Goal: Task Accomplishment & Management: Use online tool/utility

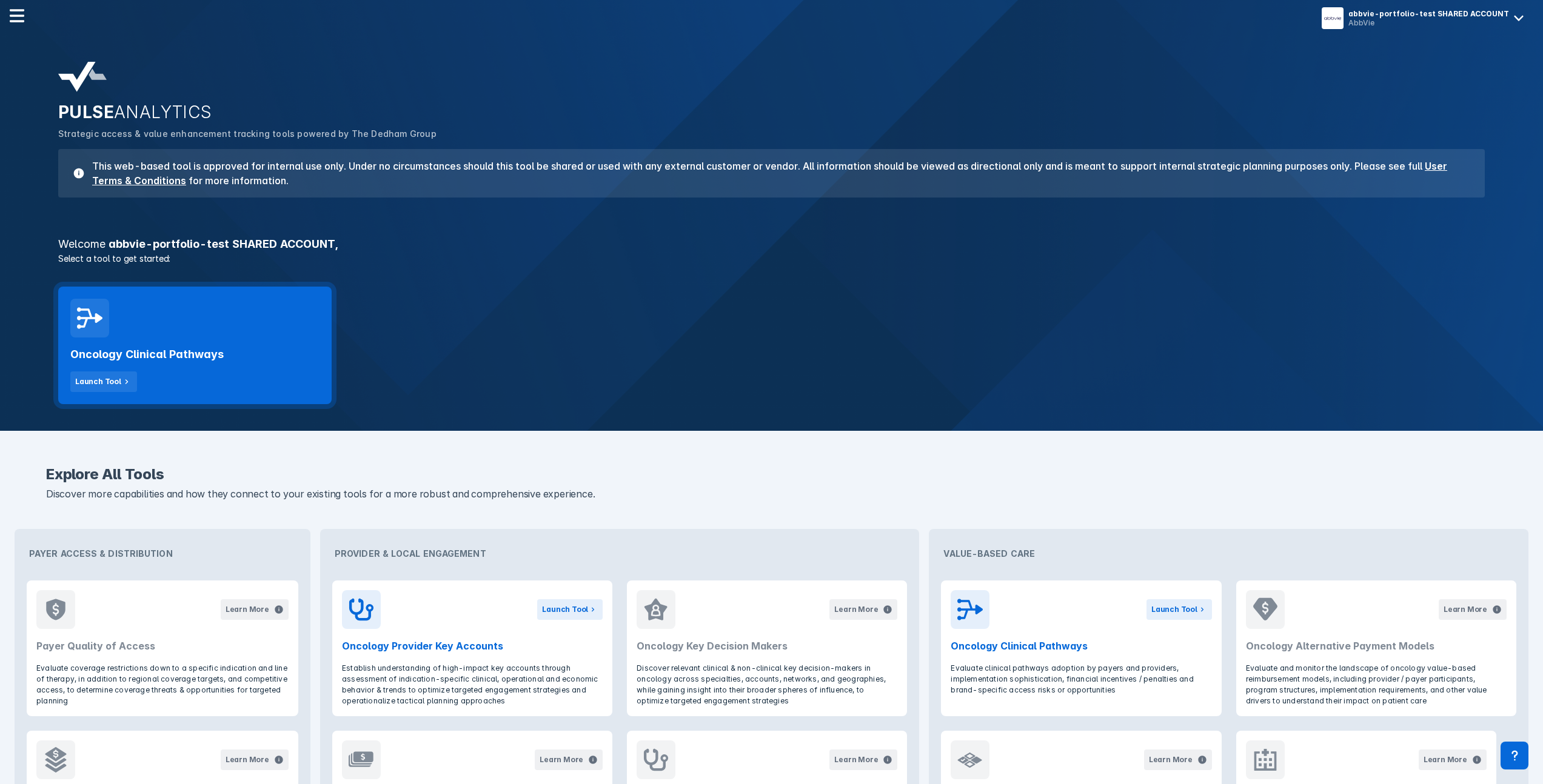
click at [247, 340] on div "Oncology Clinical Pathways Launch Tool" at bounding box center [194, 365] width 249 height 55
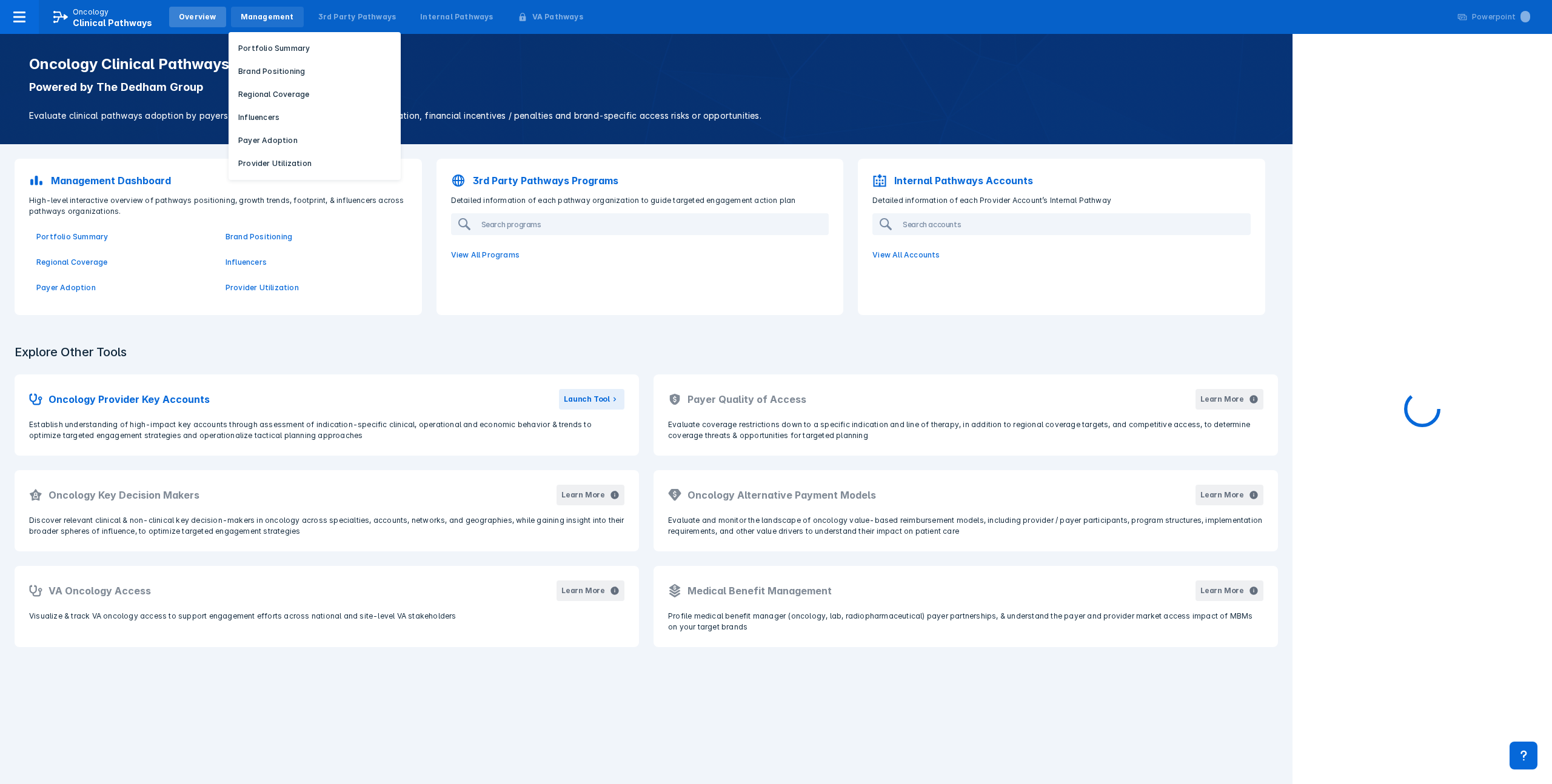
click at [288, 23] on div "Management" at bounding box center [266, 17] width 72 height 21
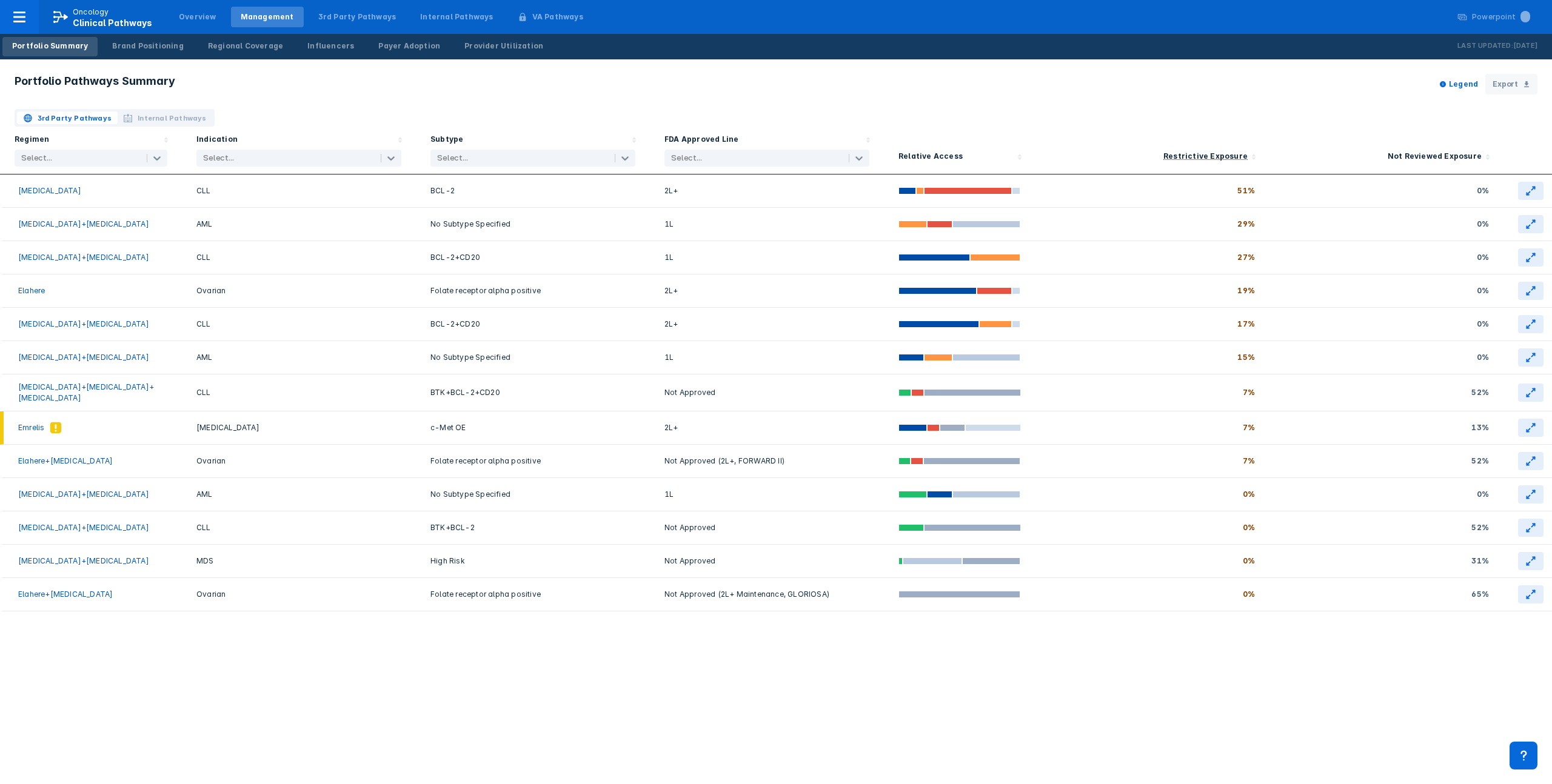
click at [155, 120] on span "Internal Pathways" at bounding box center [172, 117] width 68 height 11
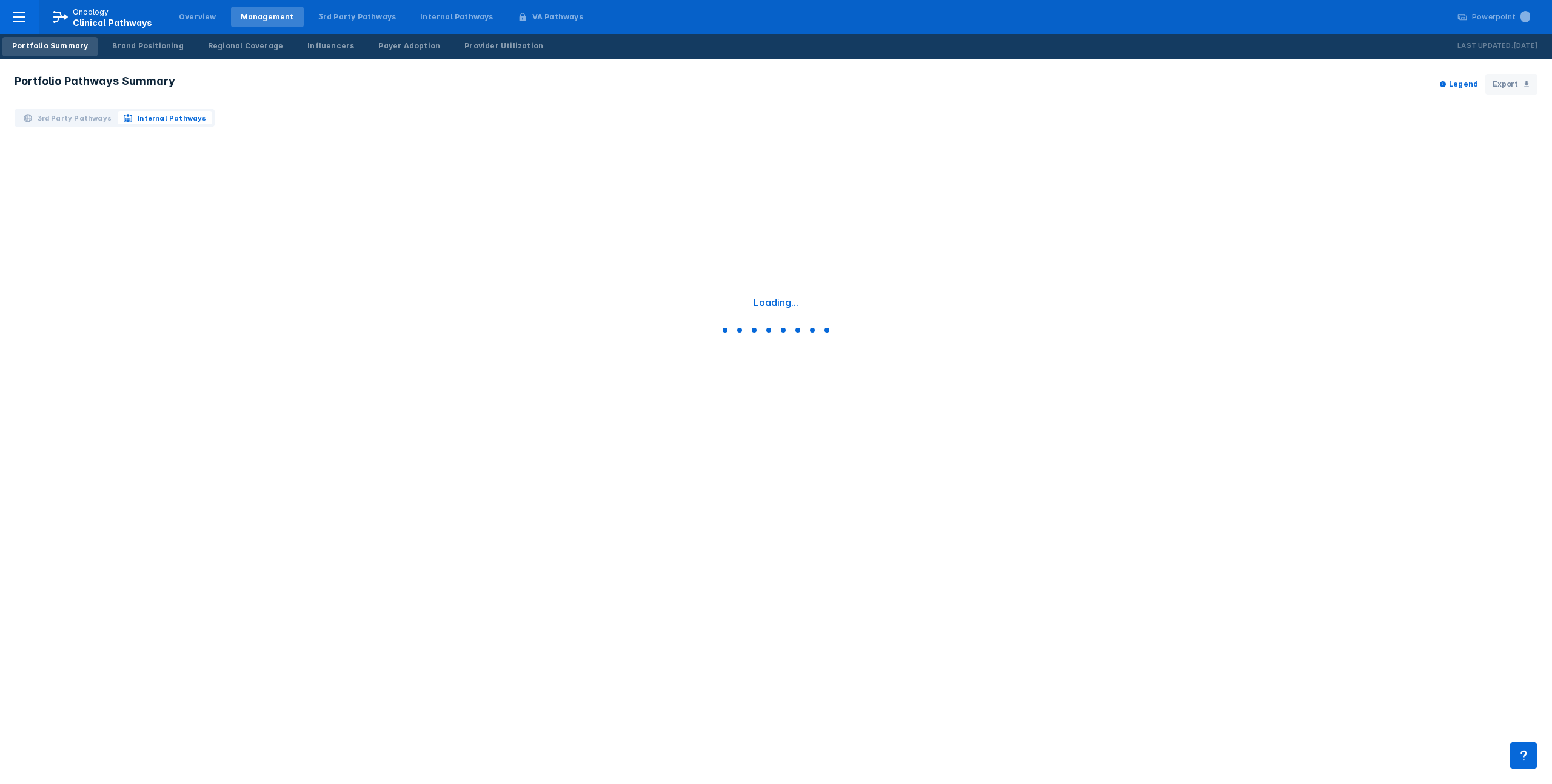
click at [83, 117] on span "3rd Party Pathways" at bounding box center [75, 117] width 75 height 11
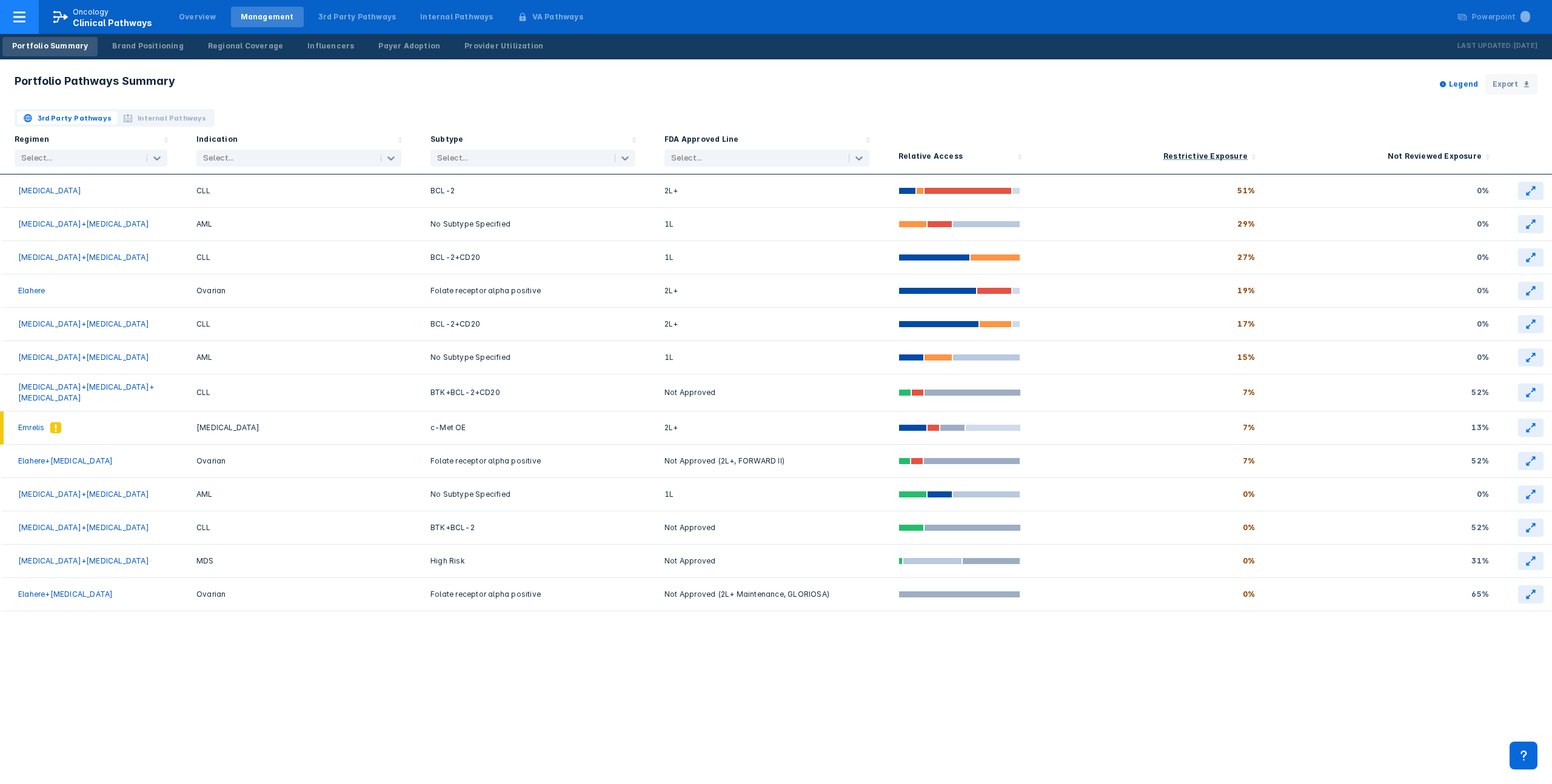
click at [12, 21] on icon at bounding box center [19, 17] width 14 height 14
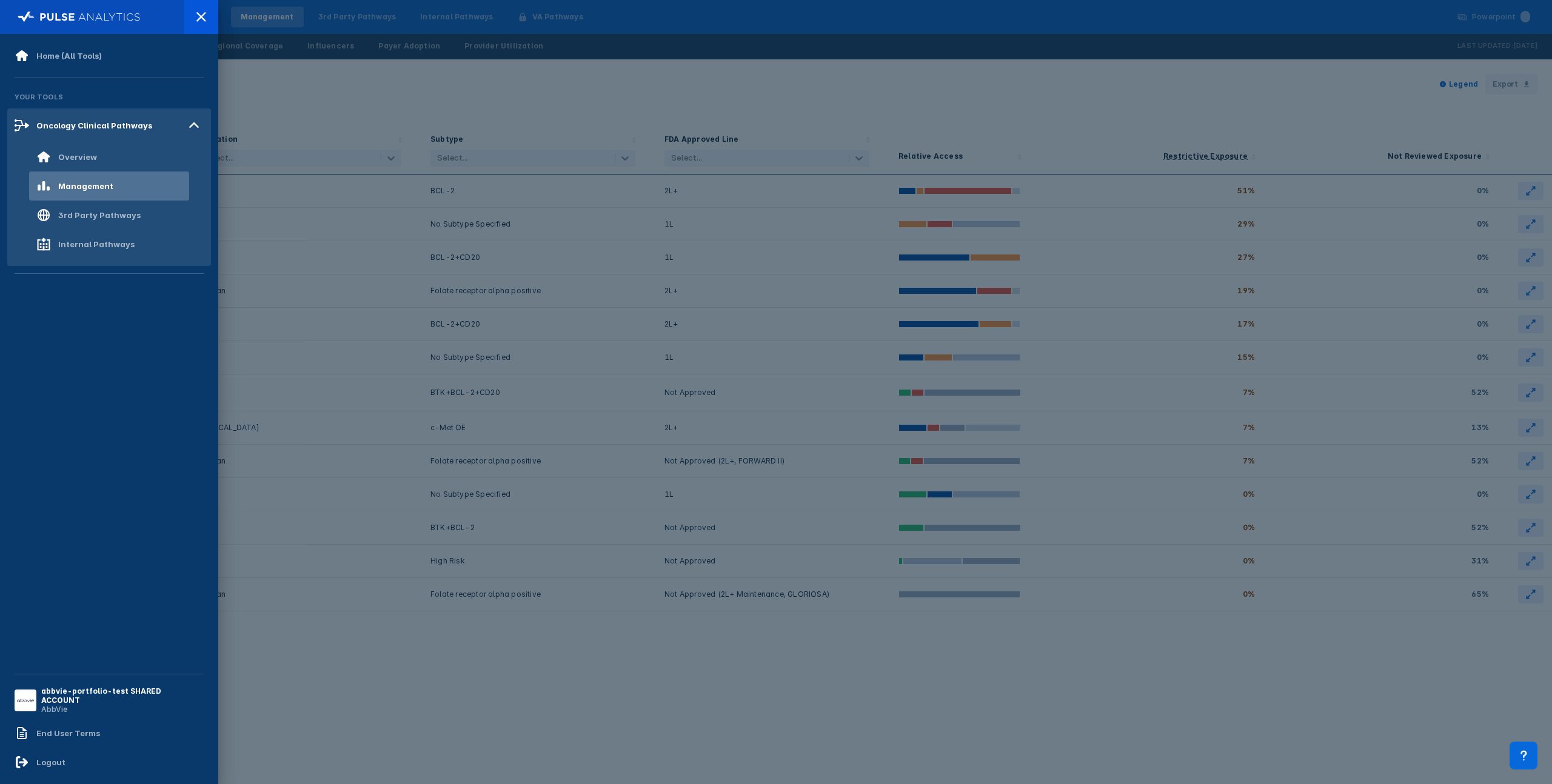
drag, startPoint x: 112, startPoint y: 755, endPoint x: 196, endPoint y: 394, distance: 370.6
click at [112, 755] on div "Logout" at bounding box center [109, 762] width 204 height 29
